Goal: Information Seeking & Learning: Learn about a topic

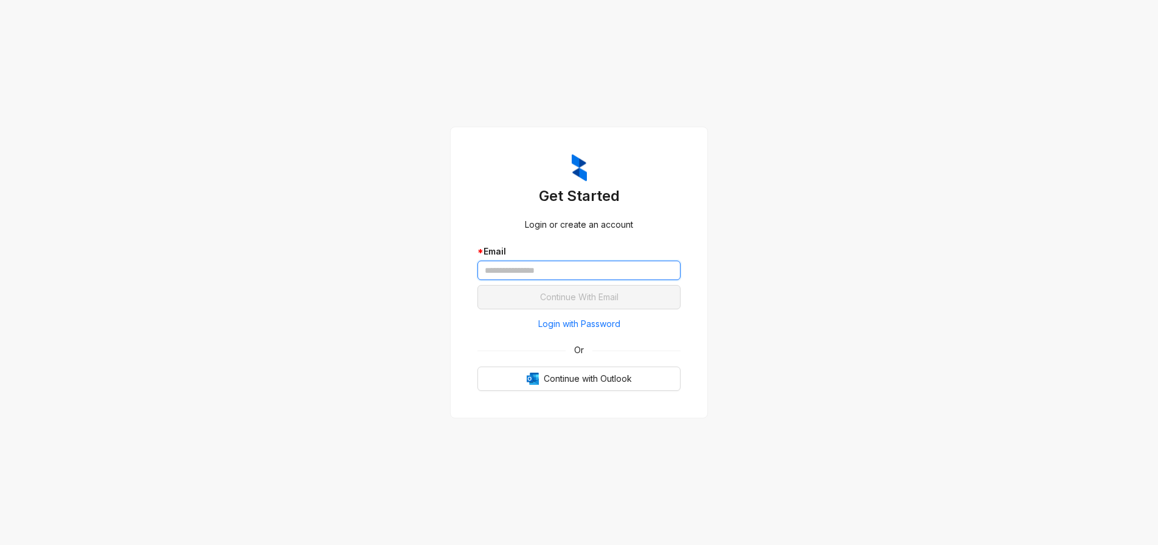
click at [492, 274] on input "text" at bounding box center [579, 269] width 203 height 19
type input "**********"
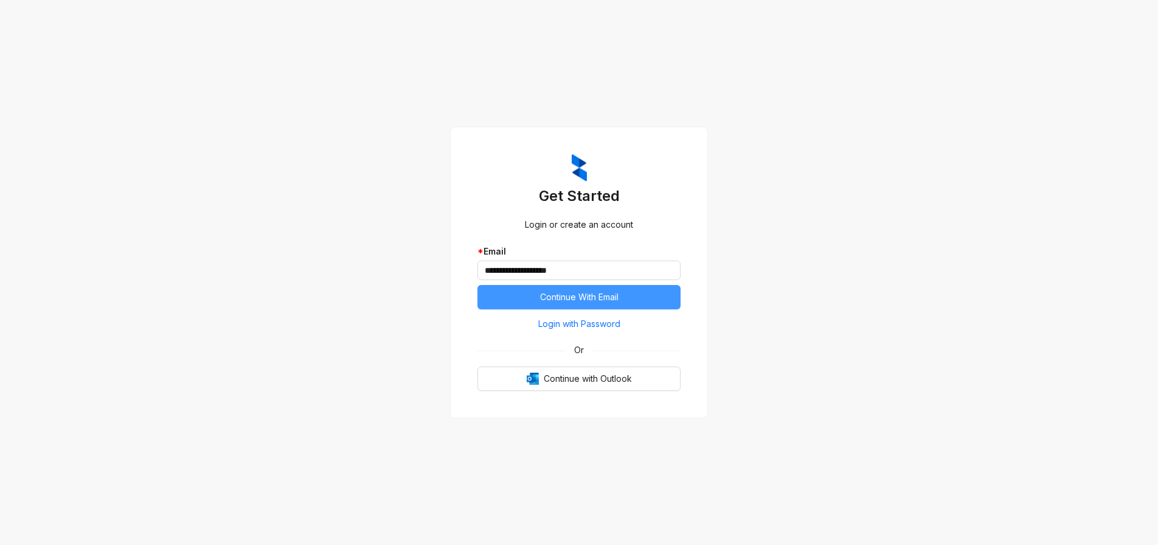
click at [575, 299] on span "Continue With Email" at bounding box center [579, 296] width 78 height 13
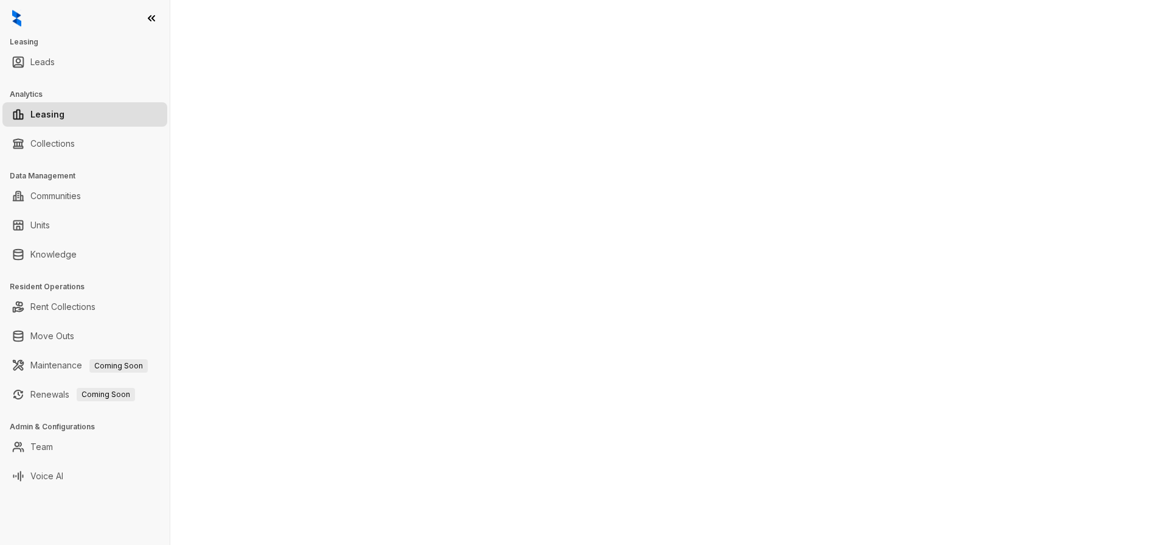
select select "******"
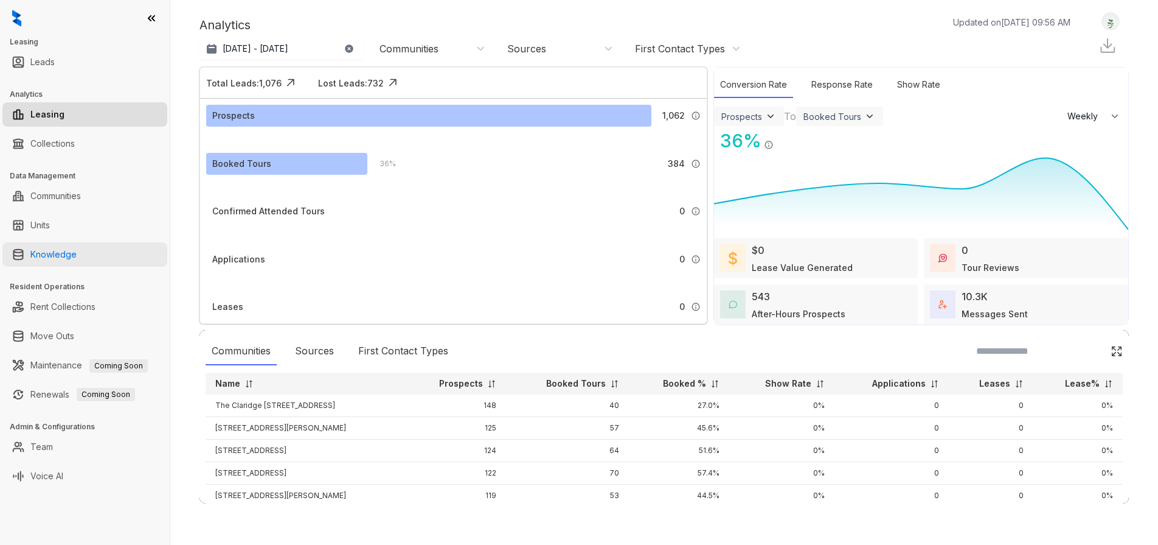
click at [43, 253] on link "Knowledge" at bounding box center [53, 254] width 46 height 24
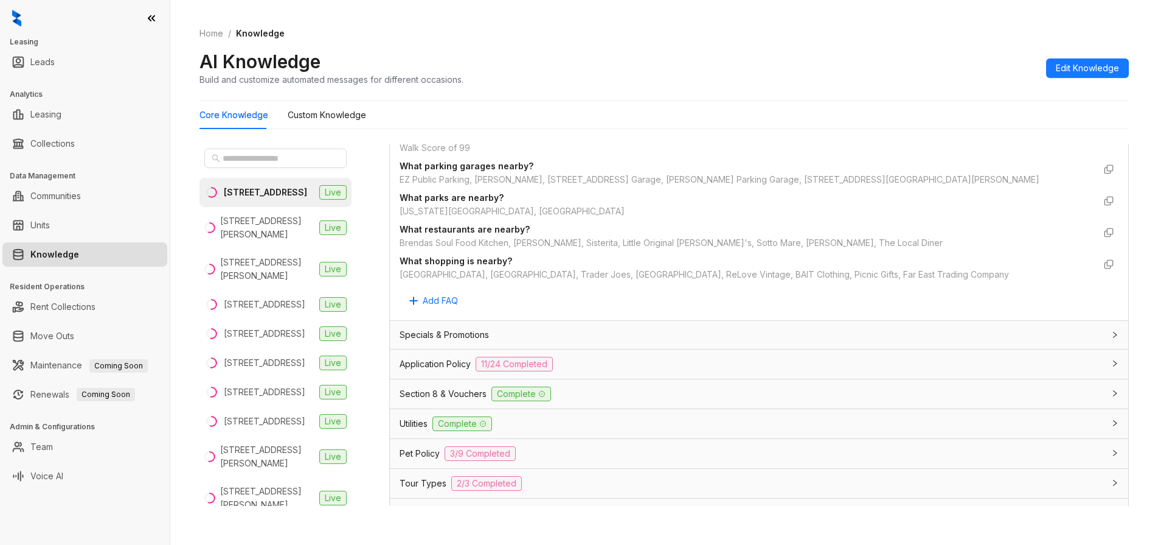
scroll to position [913, 0]
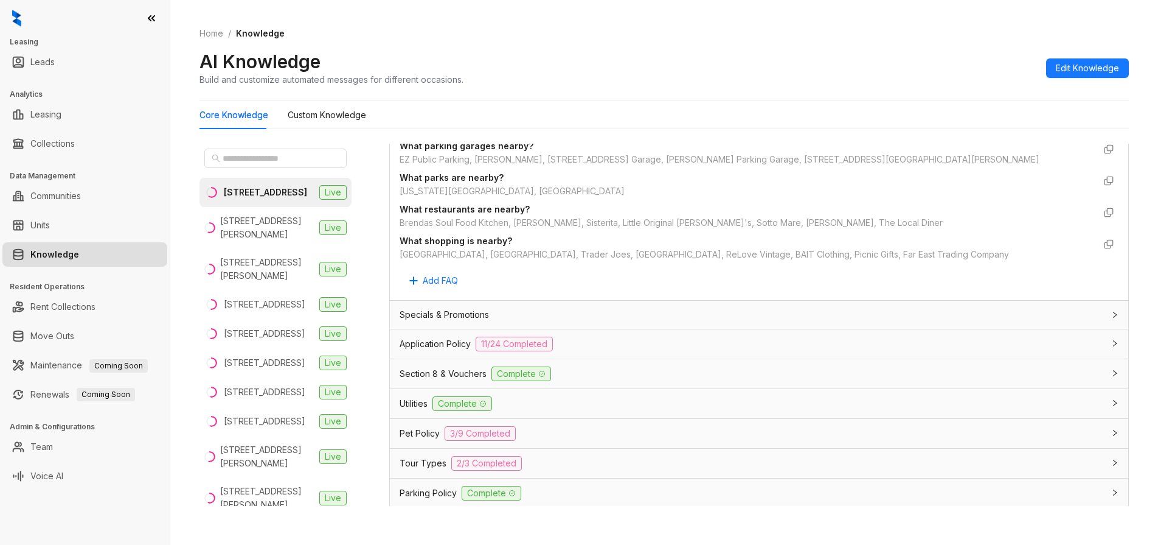
click at [1112, 433] on icon "collapsed" at bounding box center [1115, 432] width 7 height 7
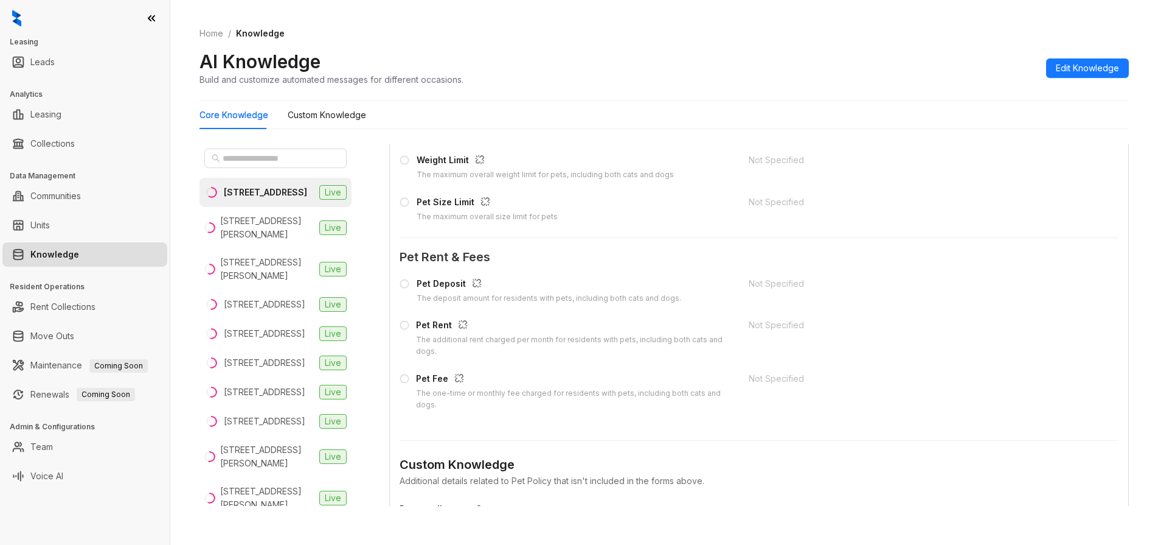
scroll to position [1399, 0]
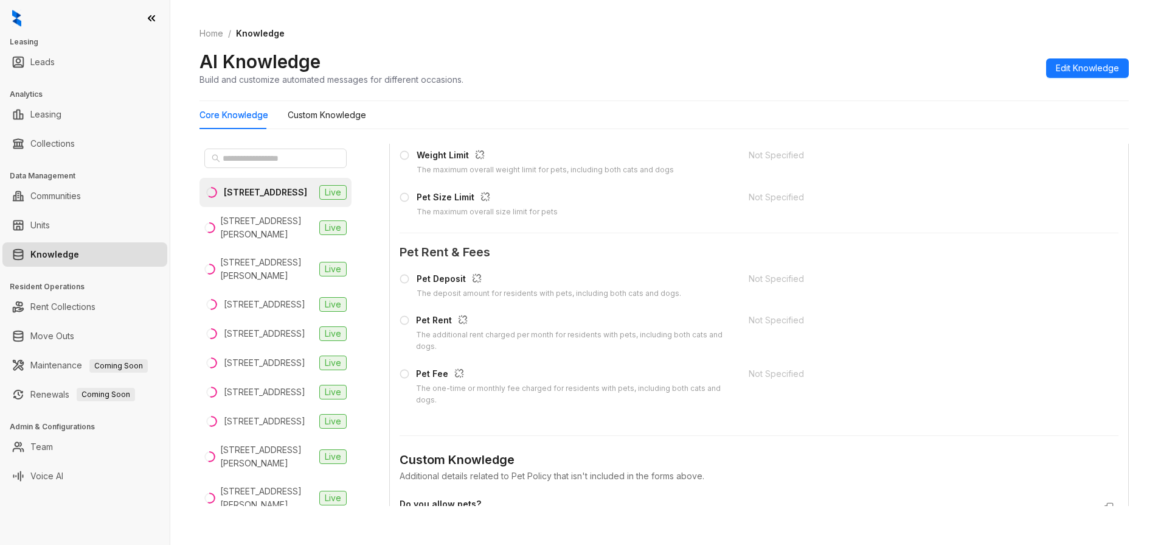
click at [405, 278] on icon at bounding box center [405, 279] width 10 height 10
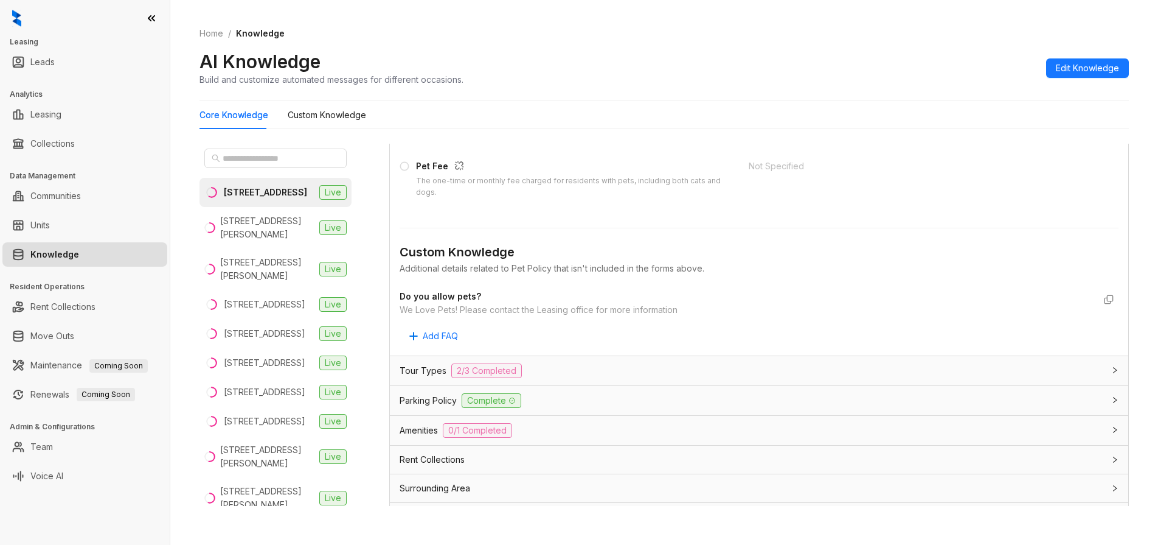
scroll to position [1643, 0]
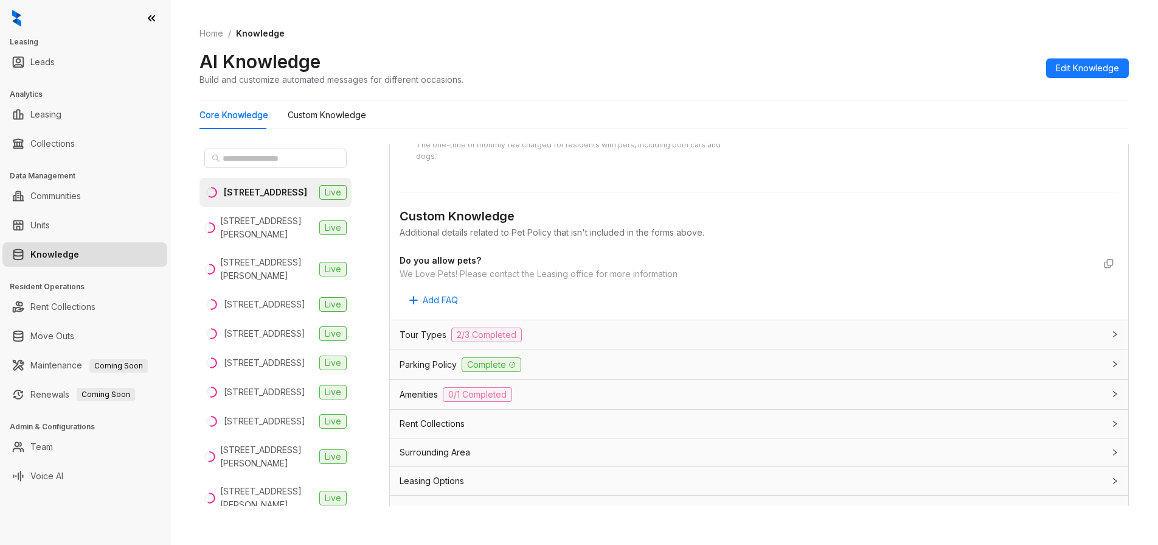
click at [1112, 331] on icon "collapsed" at bounding box center [1115, 333] width 7 height 7
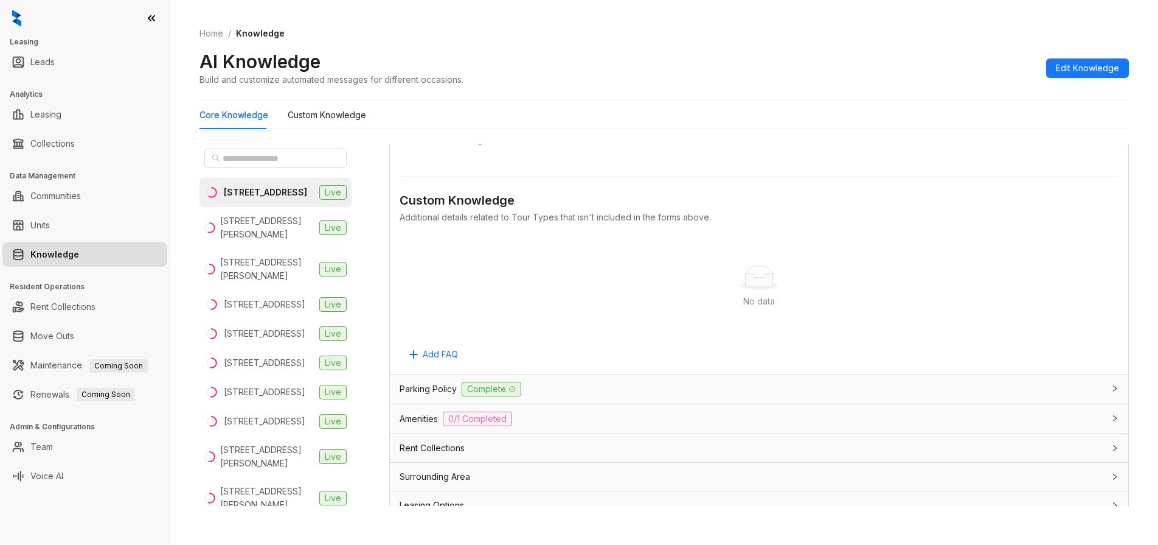
scroll to position [2038, 0]
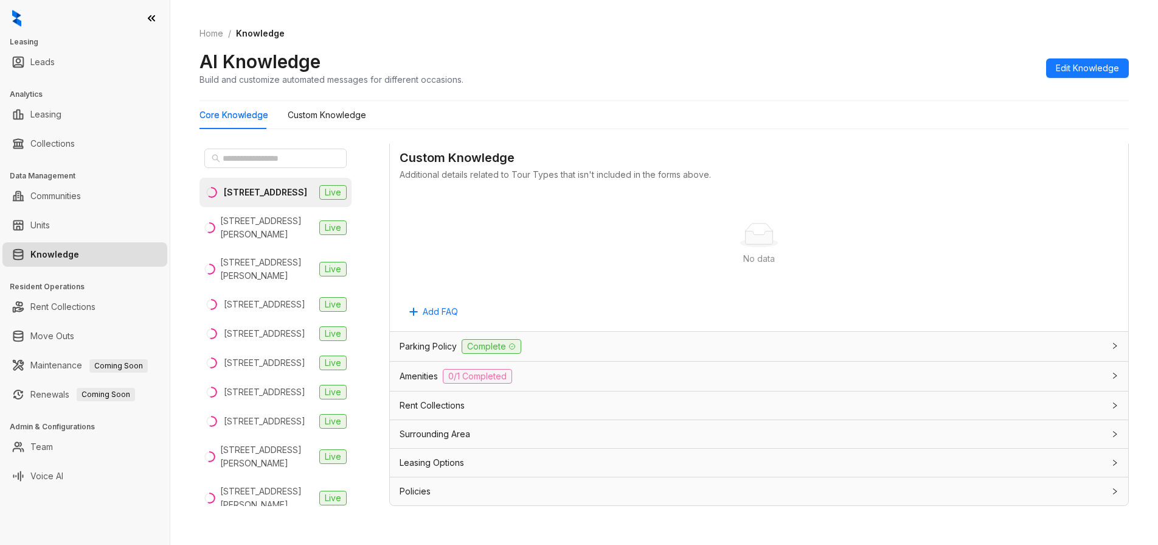
click at [1113, 374] on icon "collapsed" at bounding box center [1115, 375] width 4 height 6
click at [468, 435] on icon "button" at bounding box center [470, 436] width 10 height 10
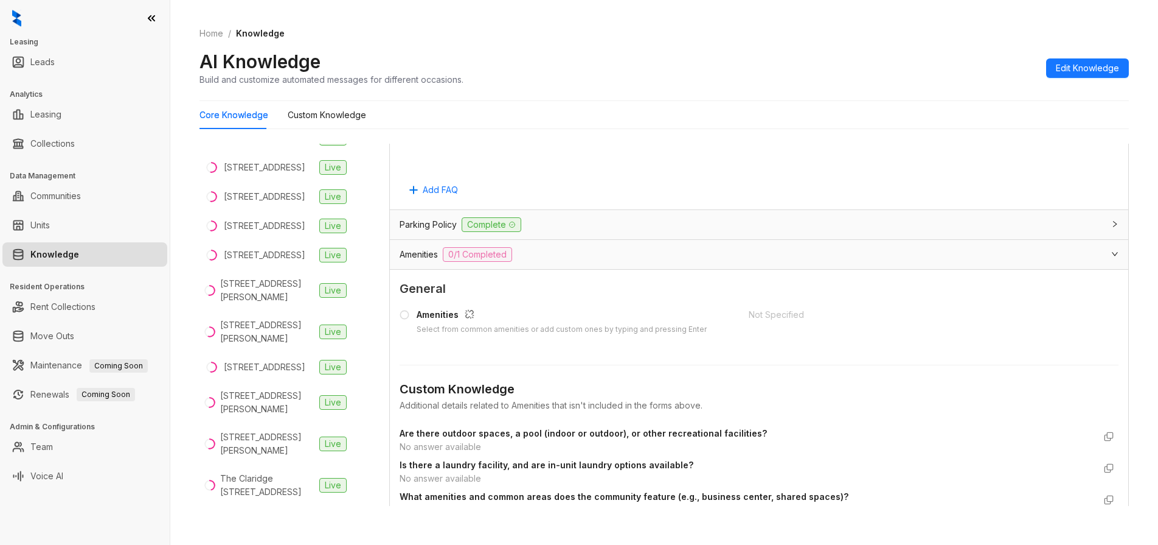
scroll to position [251, 0]
